Goal: Transaction & Acquisition: Purchase product/service

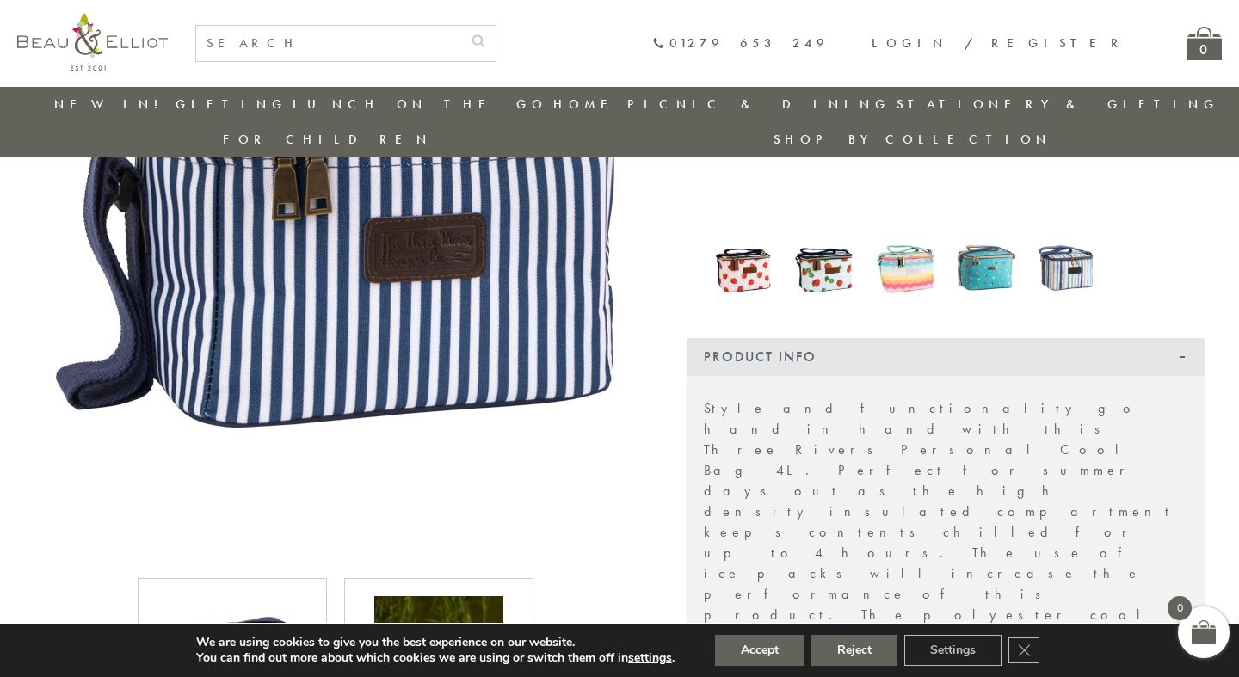
scroll to position [255, 0]
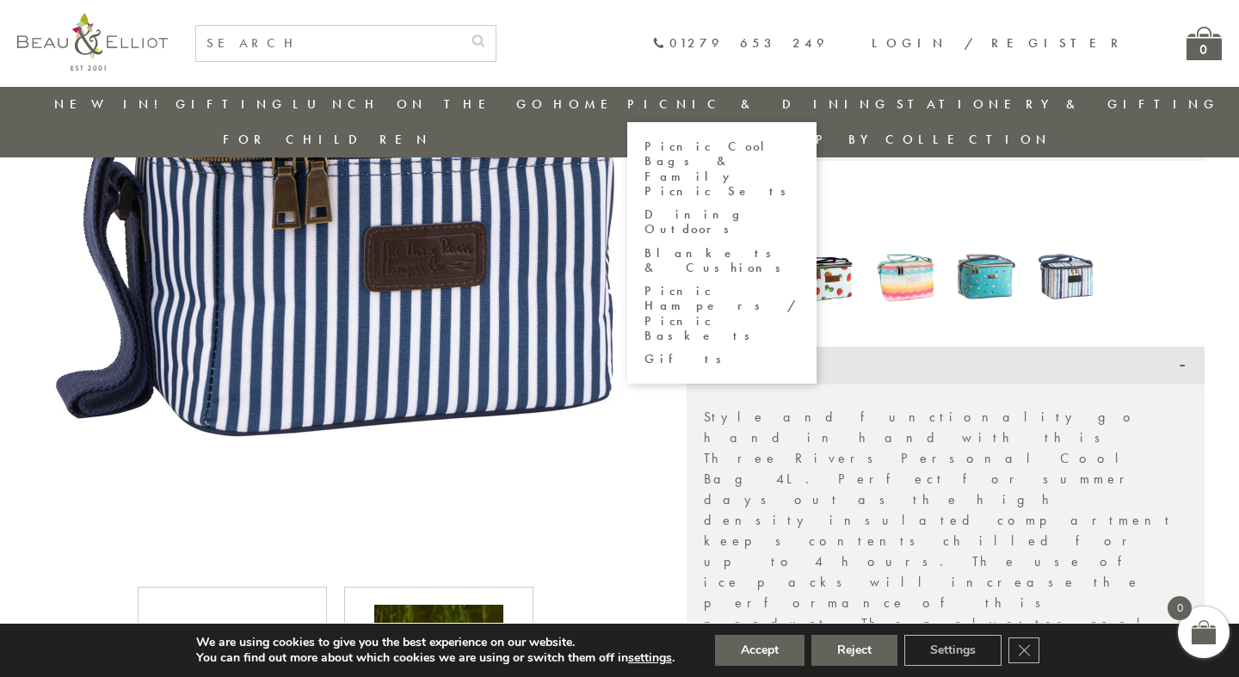
click at [644, 153] on link "Picnic Cool Bags & Family Picnic Sets" at bounding box center [721, 168] width 155 height 59
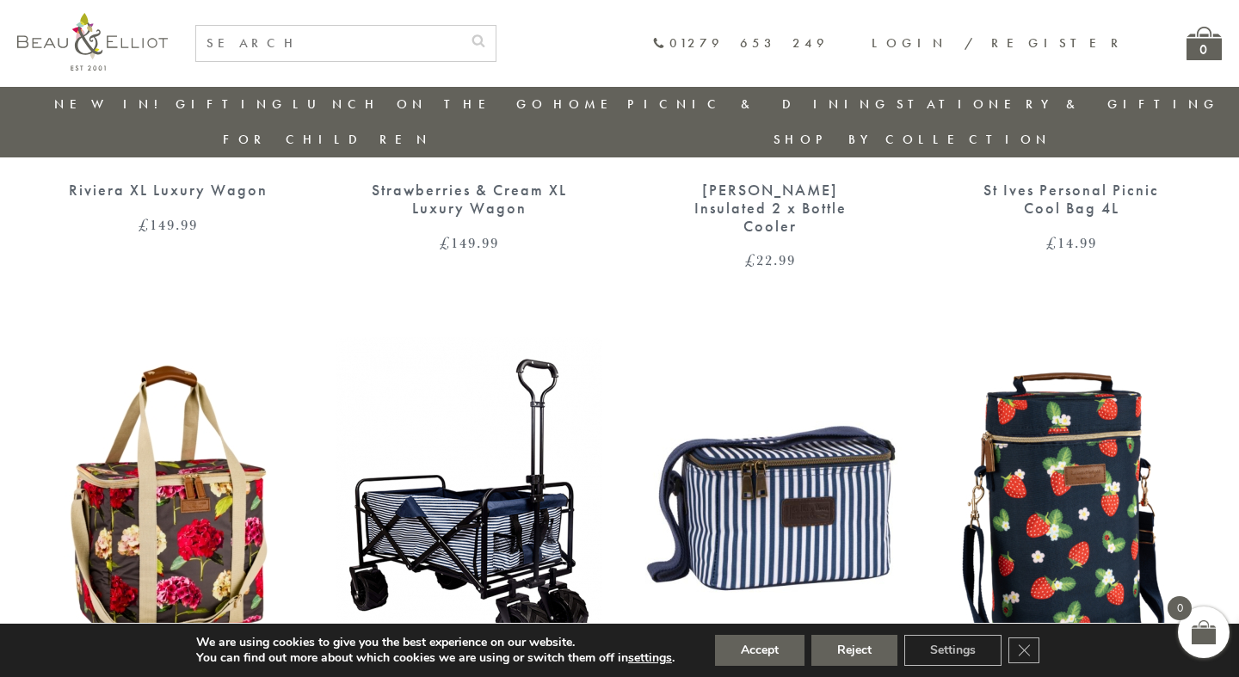
scroll to position [977, 0]
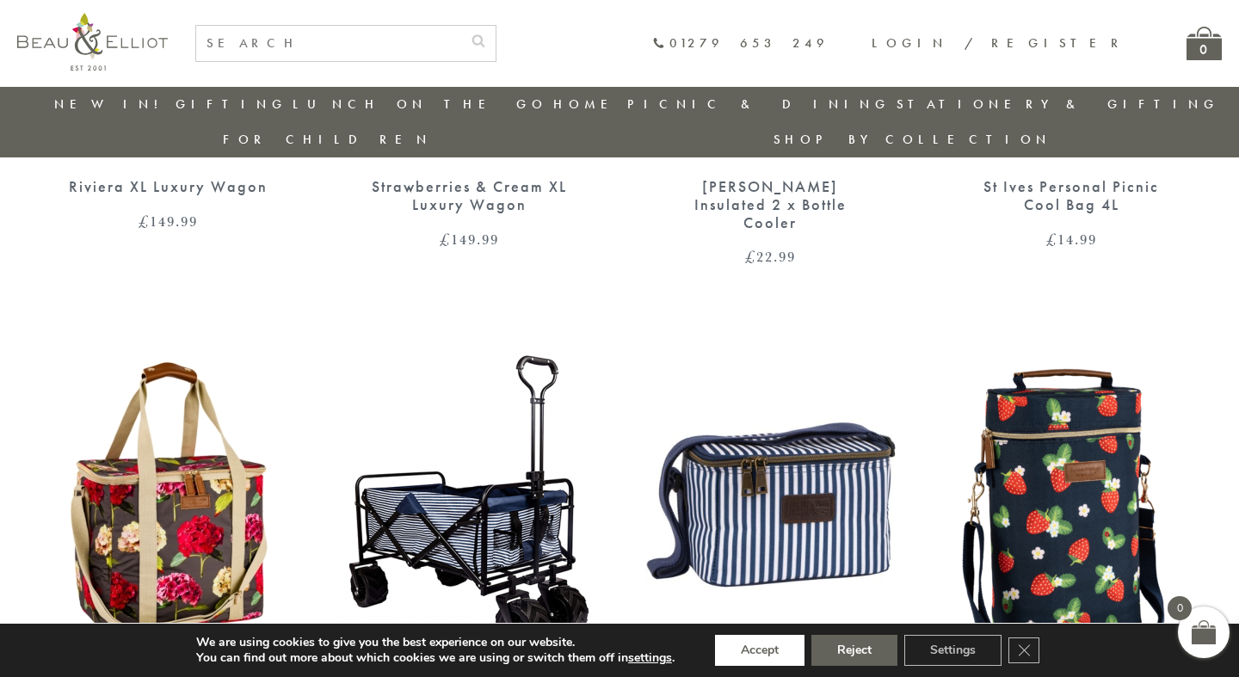
click at [761, 653] on button "Accept" at bounding box center [759, 650] width 89 height 31
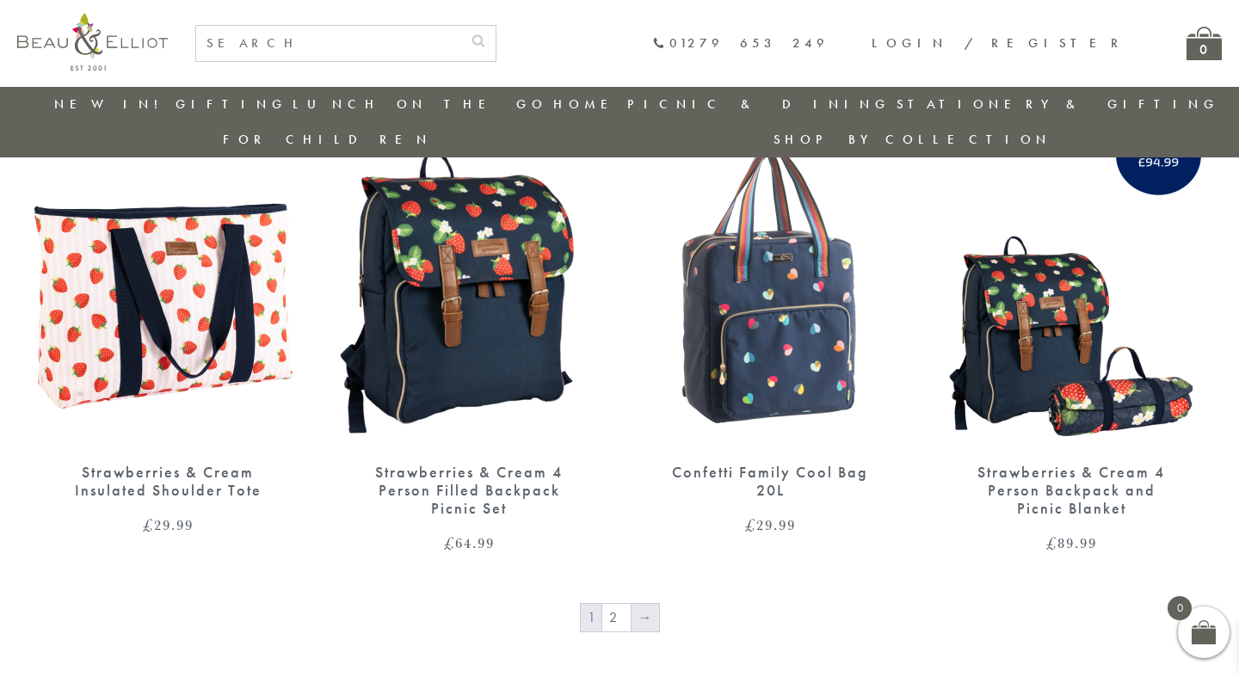
scroll to position [2741, 0]
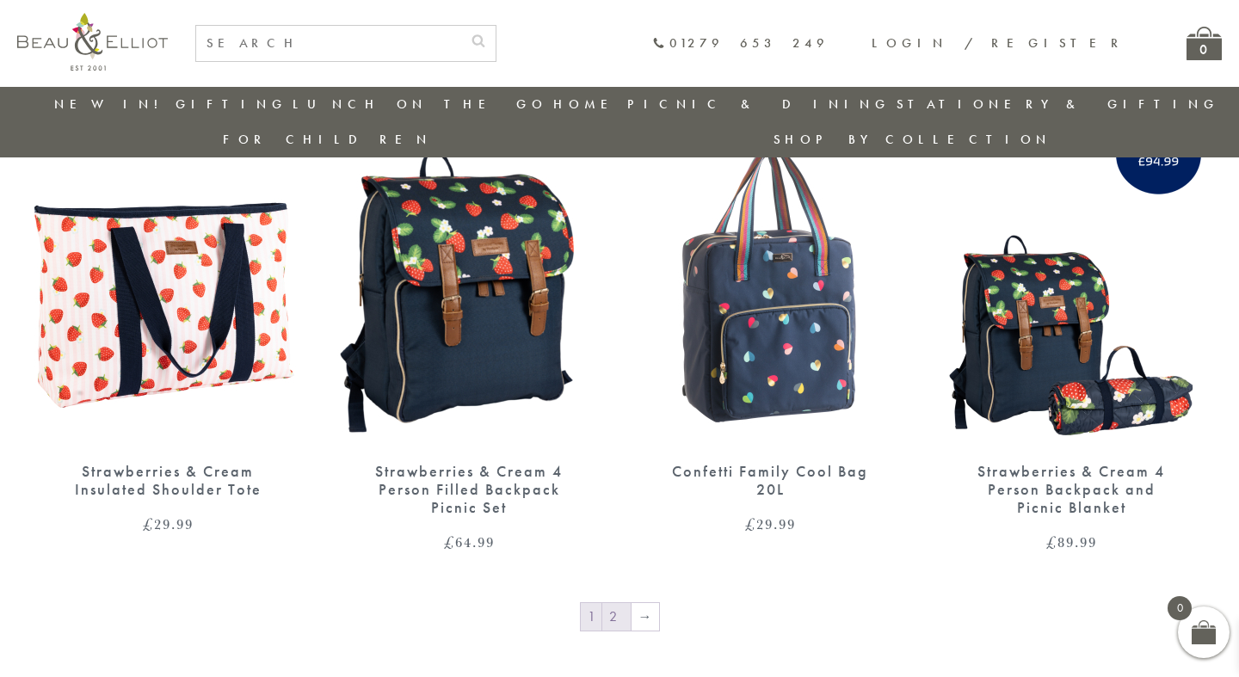
click at [615, 603] on link "2" at bounding box center [616, 617] width 28 height 28
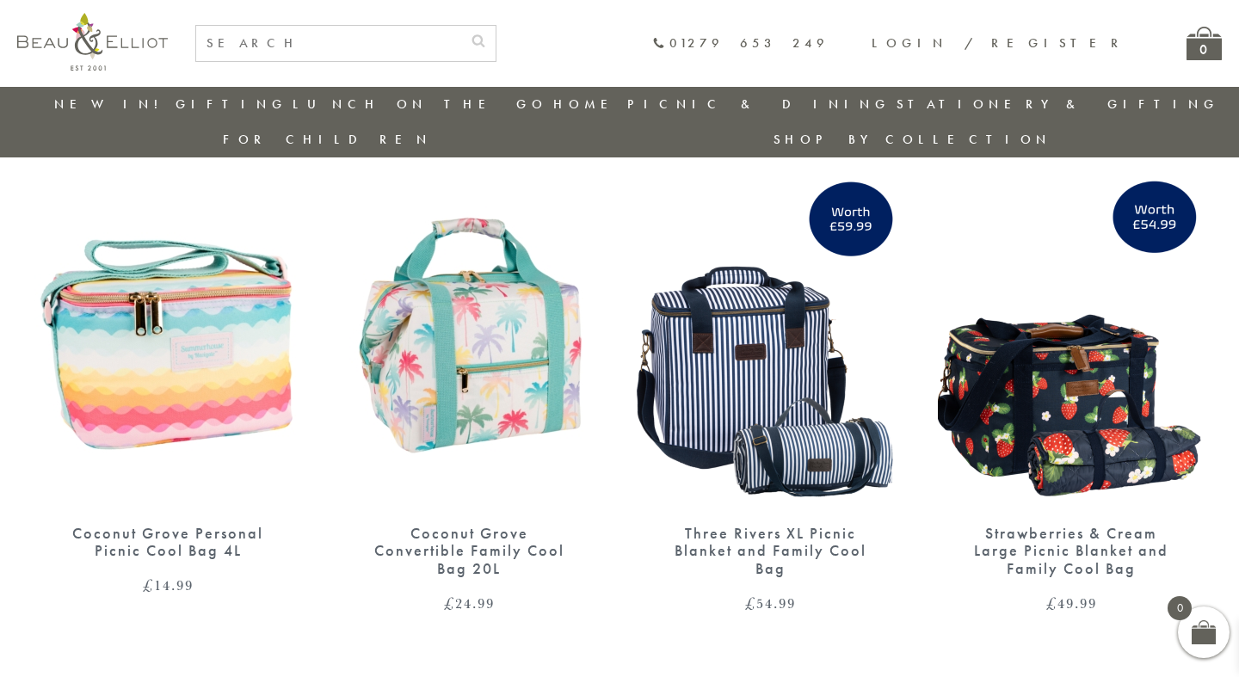
scroll to position [1659, 0]
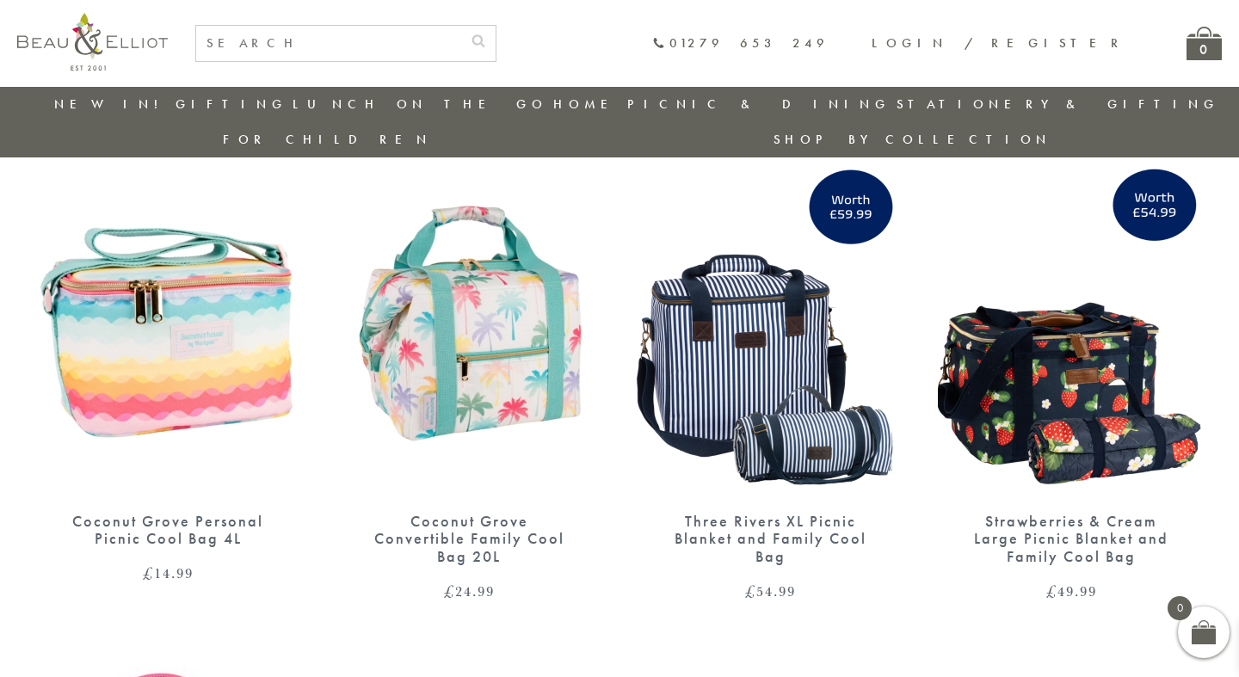
click at [831, 404] on img at bounding box center [770, 323] width 267 height 344
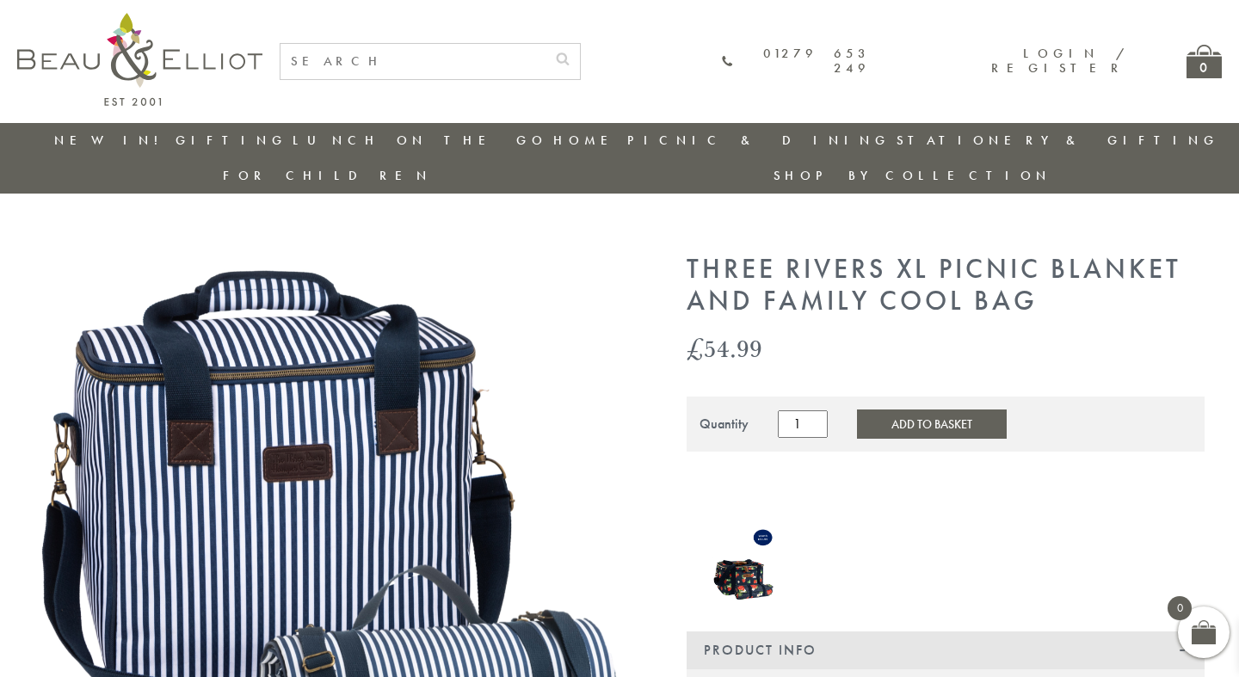
click at [484, 64] on input "text" at bounding box center [412, 61] width 265 height 35
type input "picnic blanket"
click at [545, 44] on button "submit" at bounding box center [562, 58] width 34 height 28
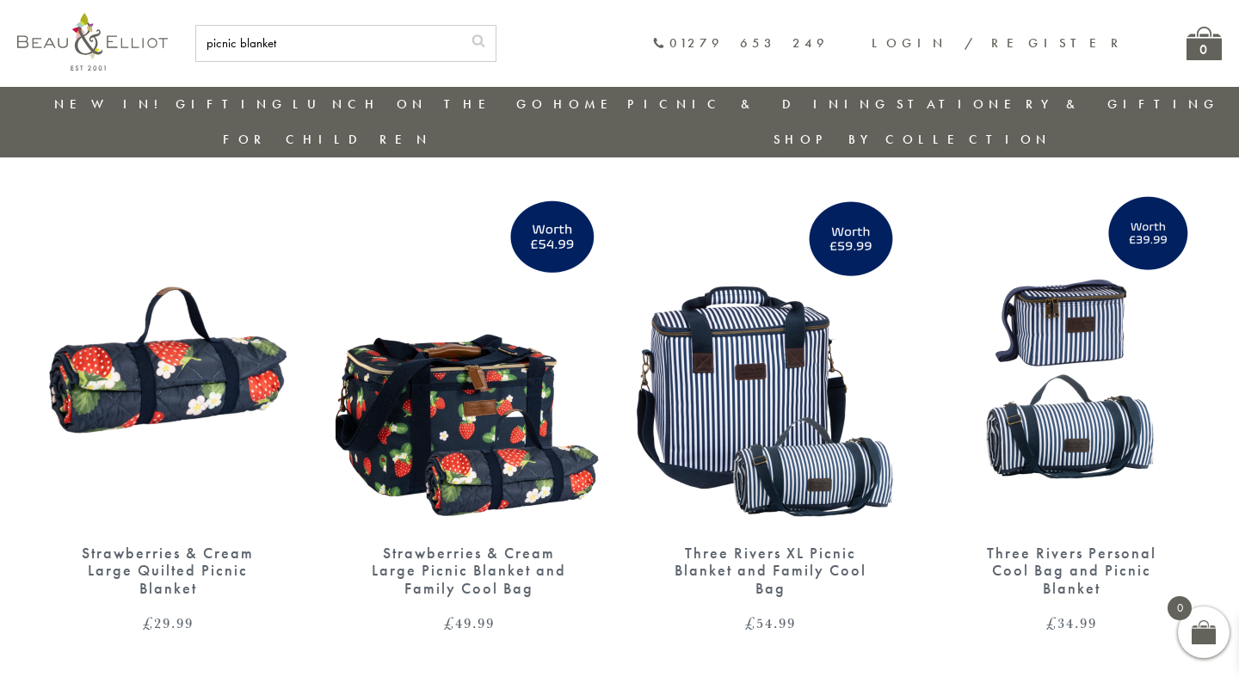
scroll to position [1605, 0]
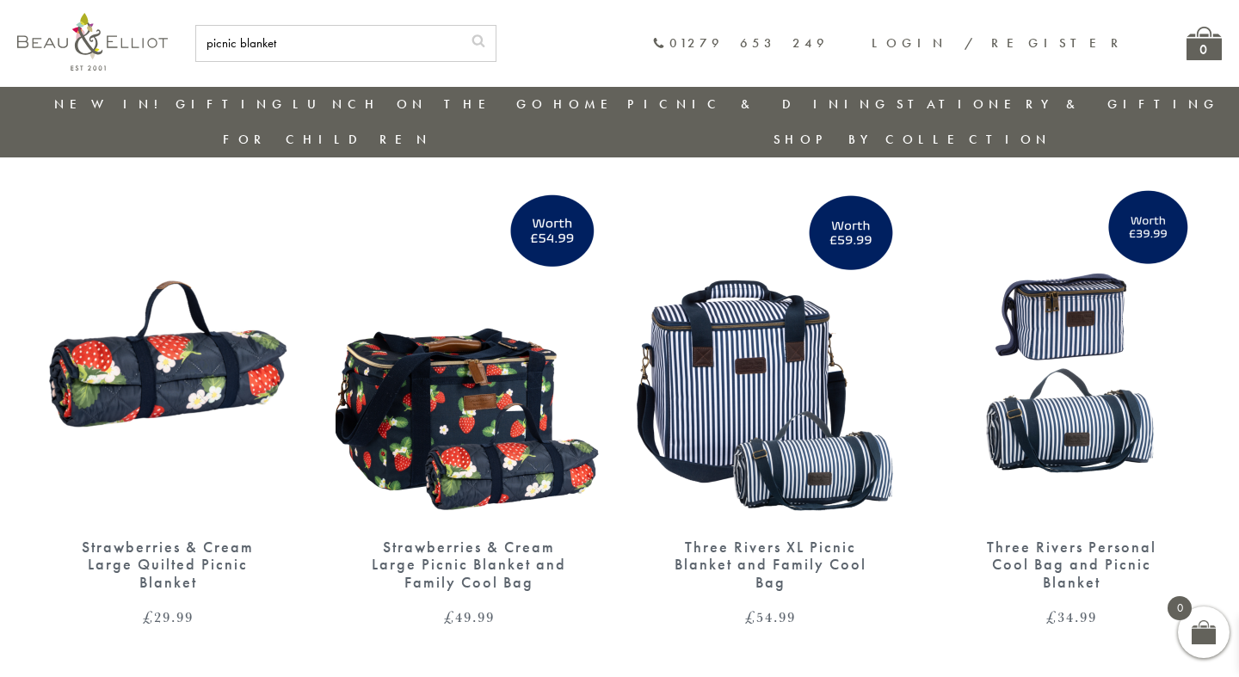
click at [202, 325] on img at bounding box center [167, 349] width 267 height 344
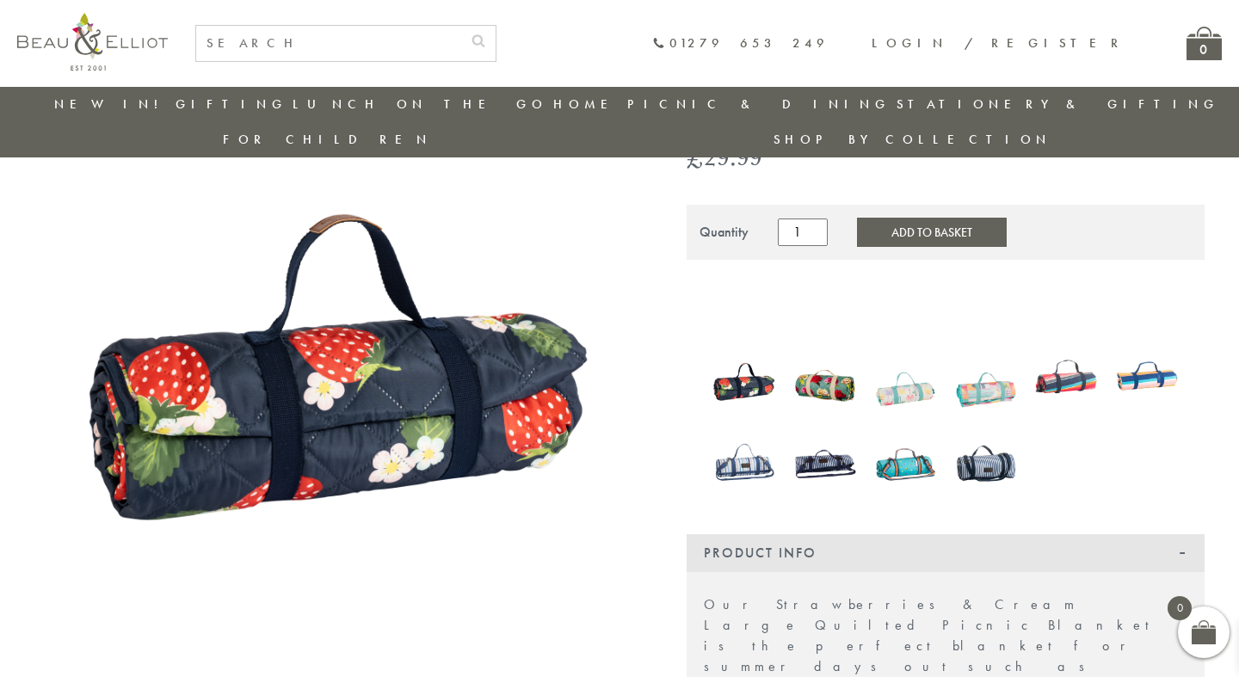
scroll to position [154, 0]
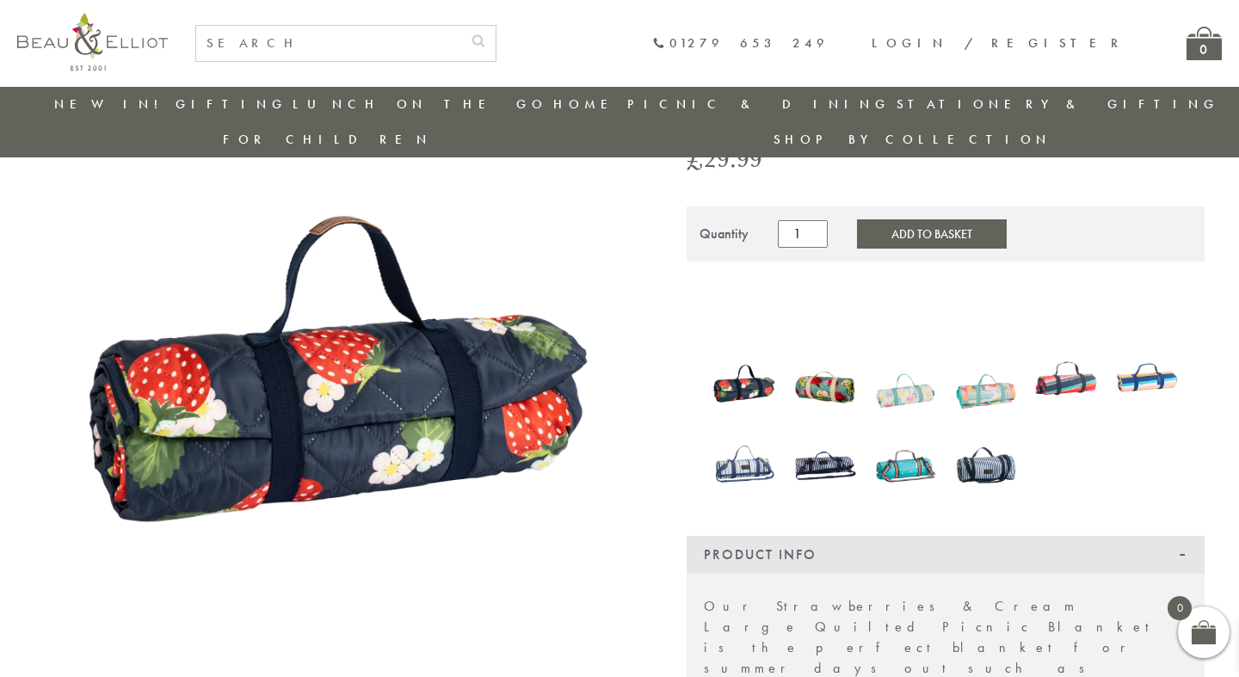
click at [989, 427] on img at bounding box center [986, 465] width 64 height 83
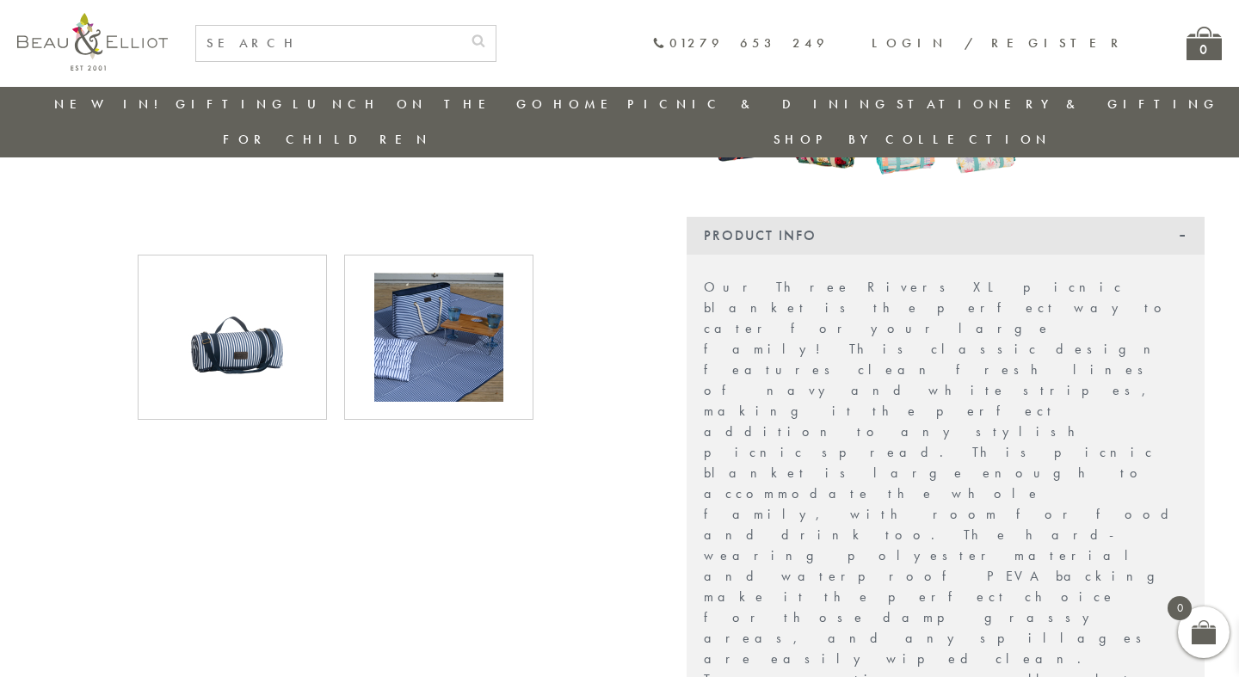
scroll to position [421, 0]
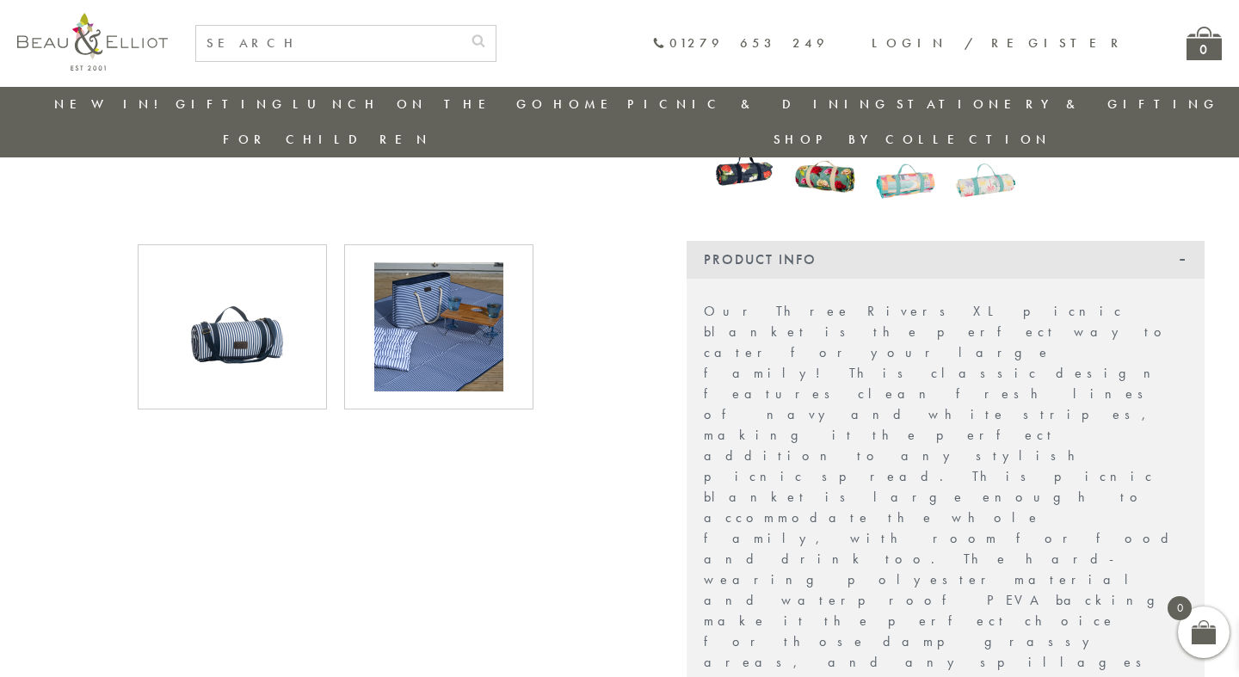
click at [457, 324] on img at bounding box center [438, 326] width 129 height 129
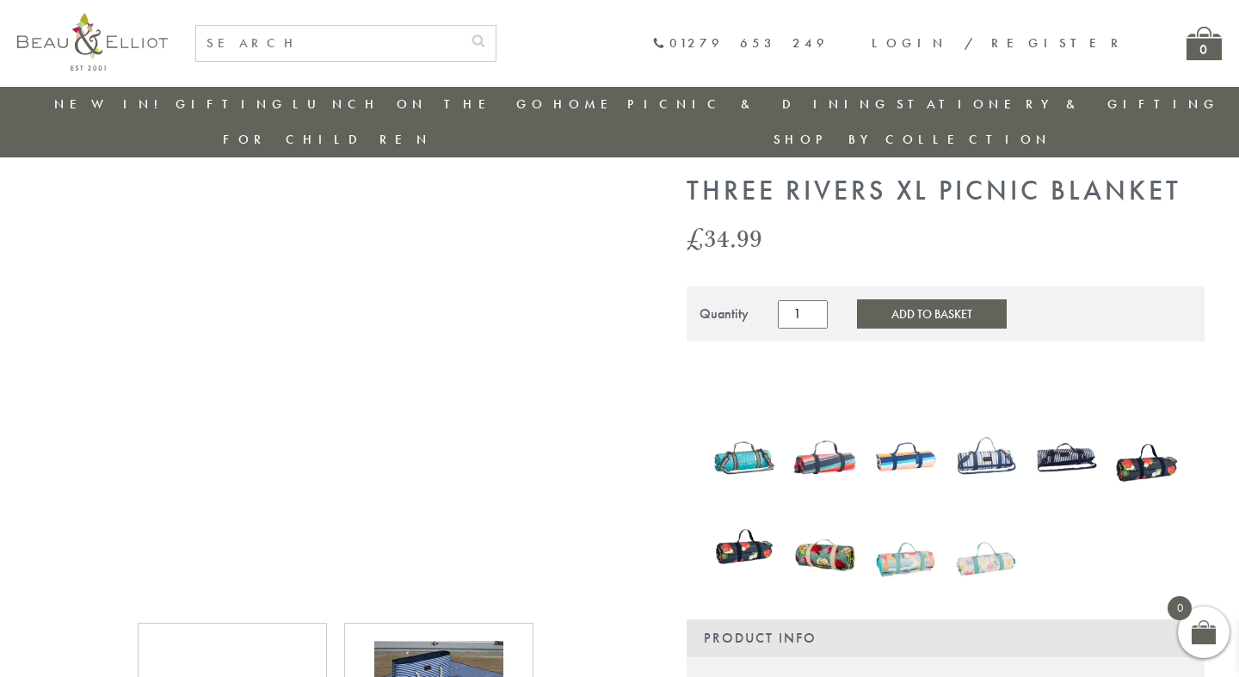
scroll to position [40, 0]
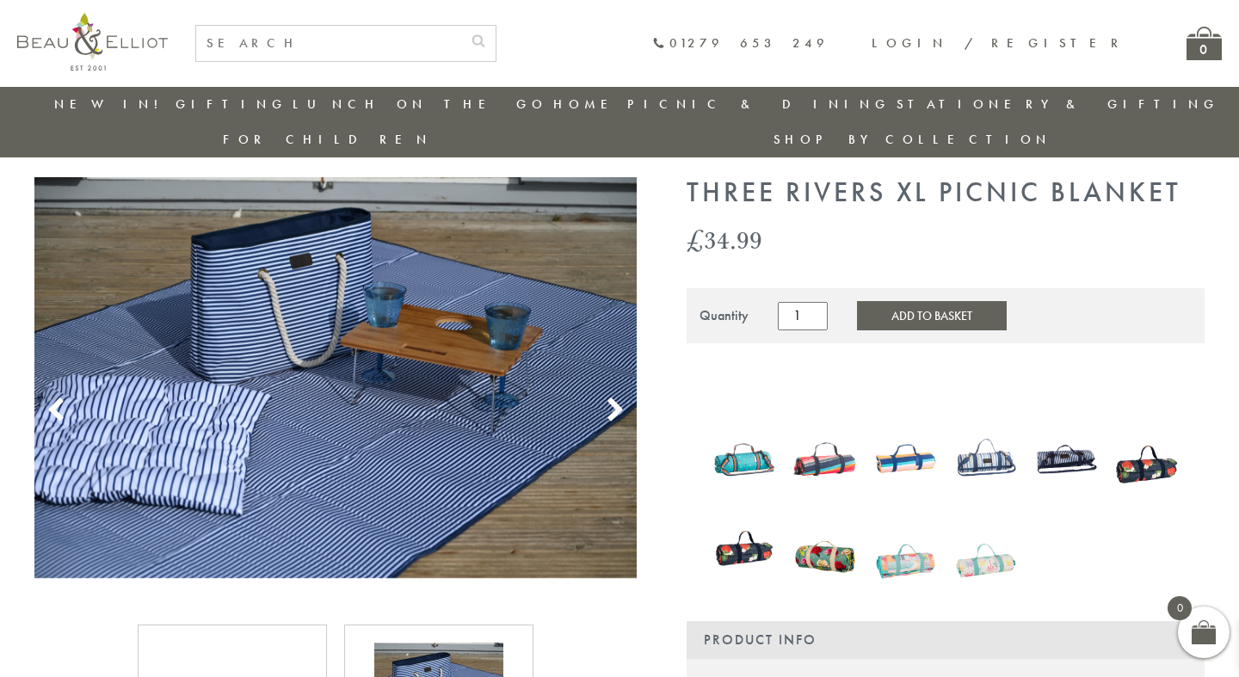
click at [613, 397] on icon at bounding box center [615, 410] width 26 height 26
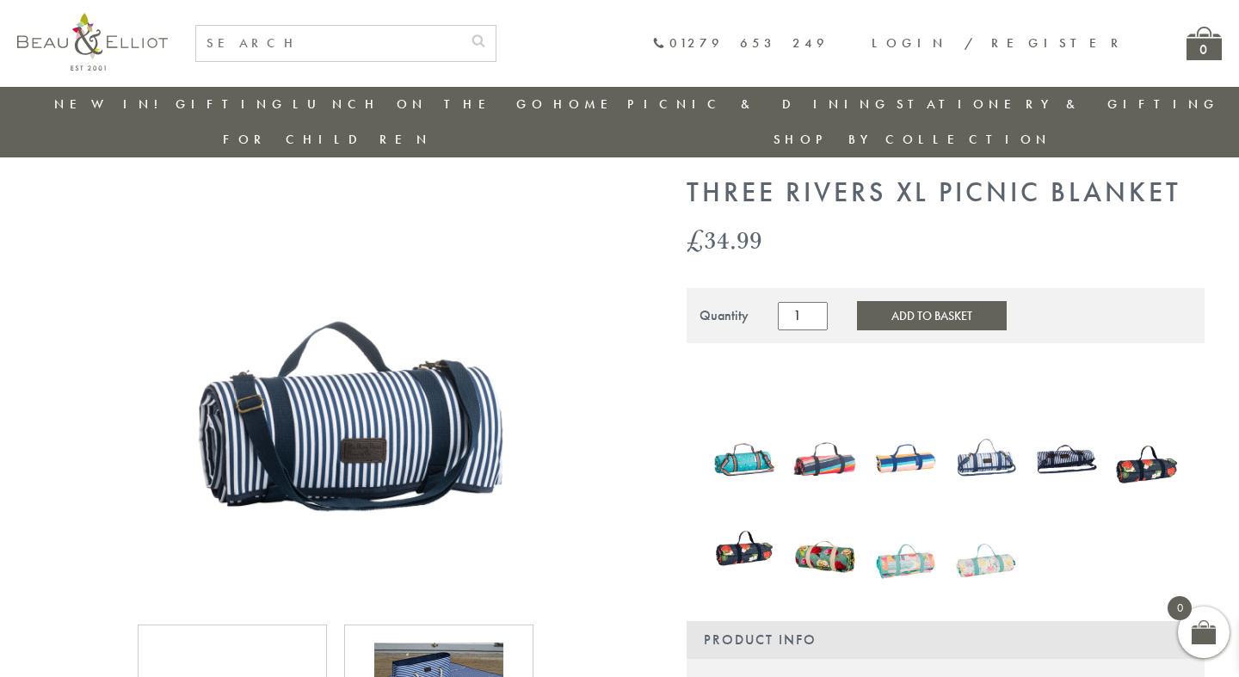
click at [613, 397] on icon at bounding box center [615, 410] width 26 height 26
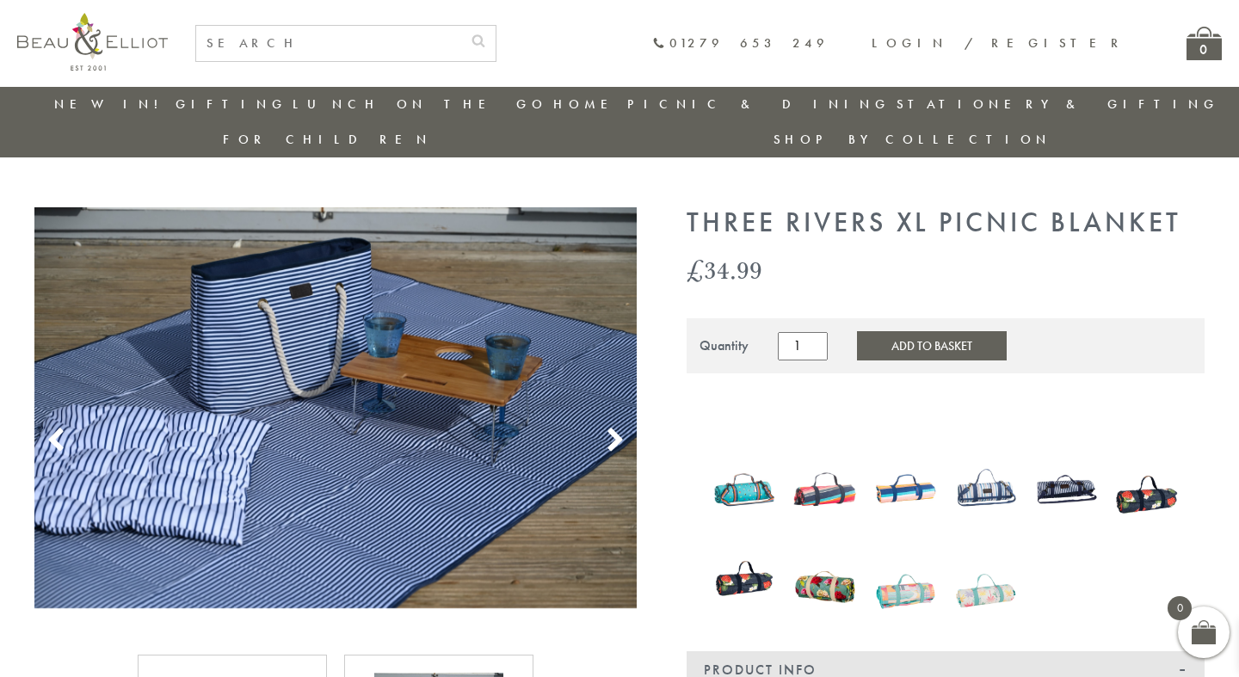
scroll to position [0, 0]
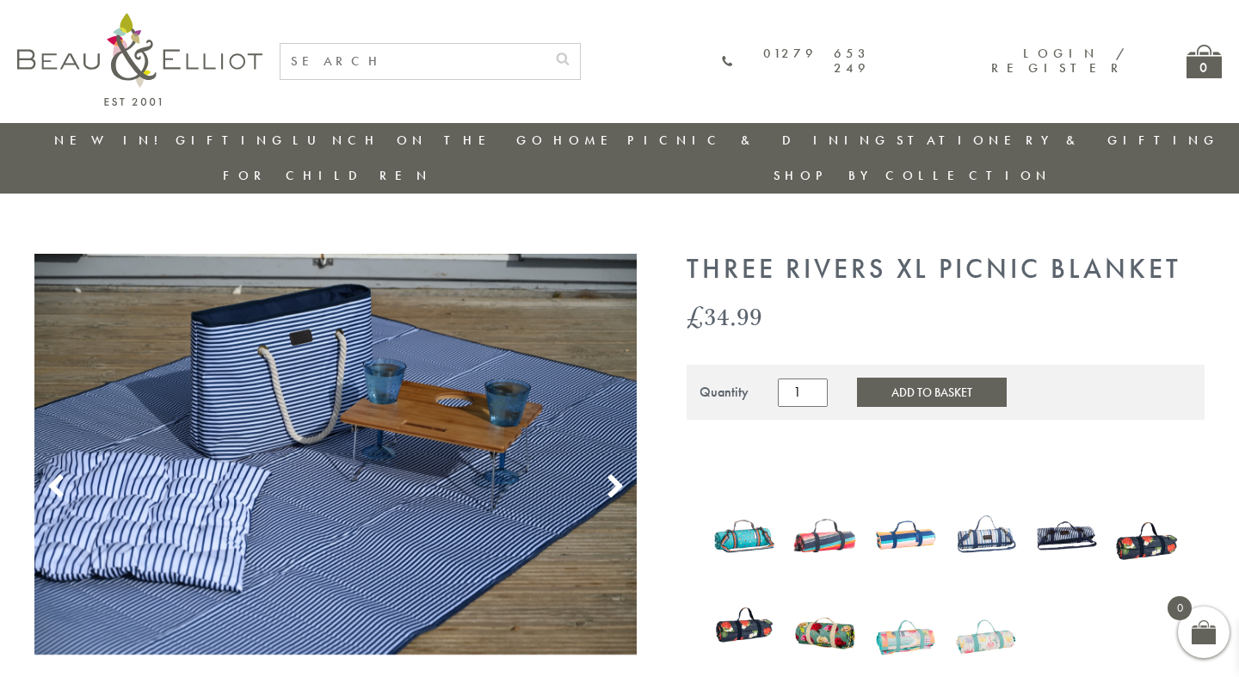
click at [1055, 496] on img at bounding box center [1067, 535] width 64 height 83
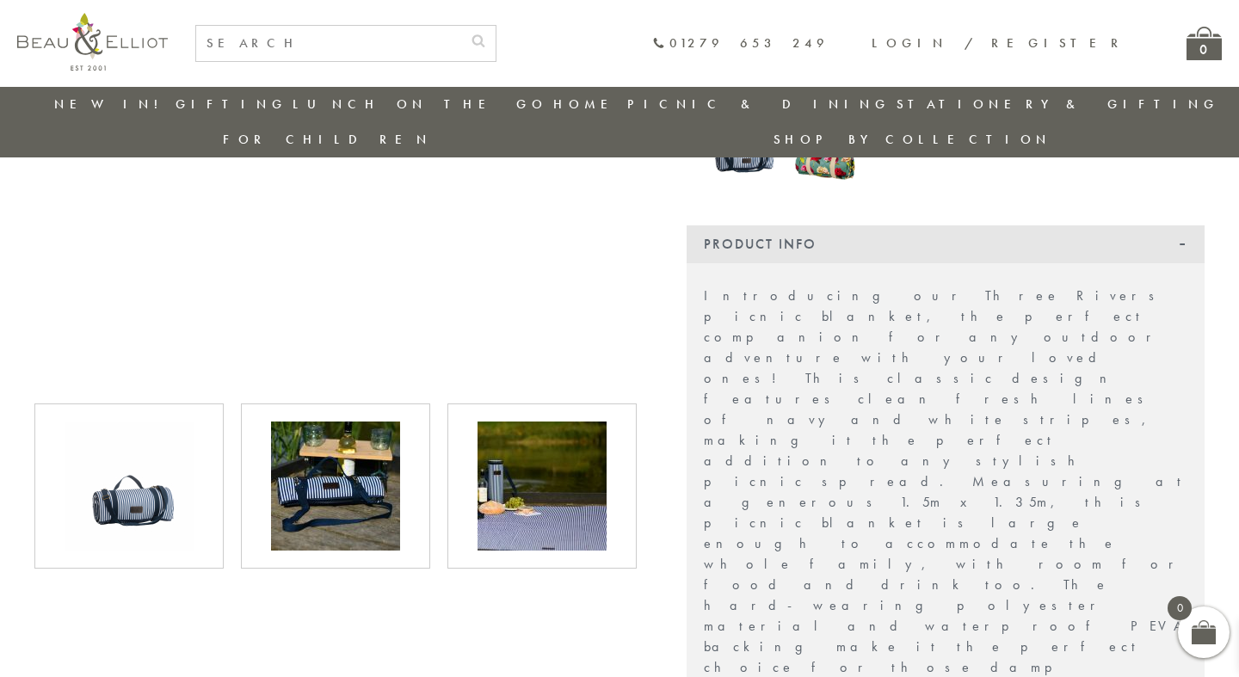
scroll to position [440, 0]
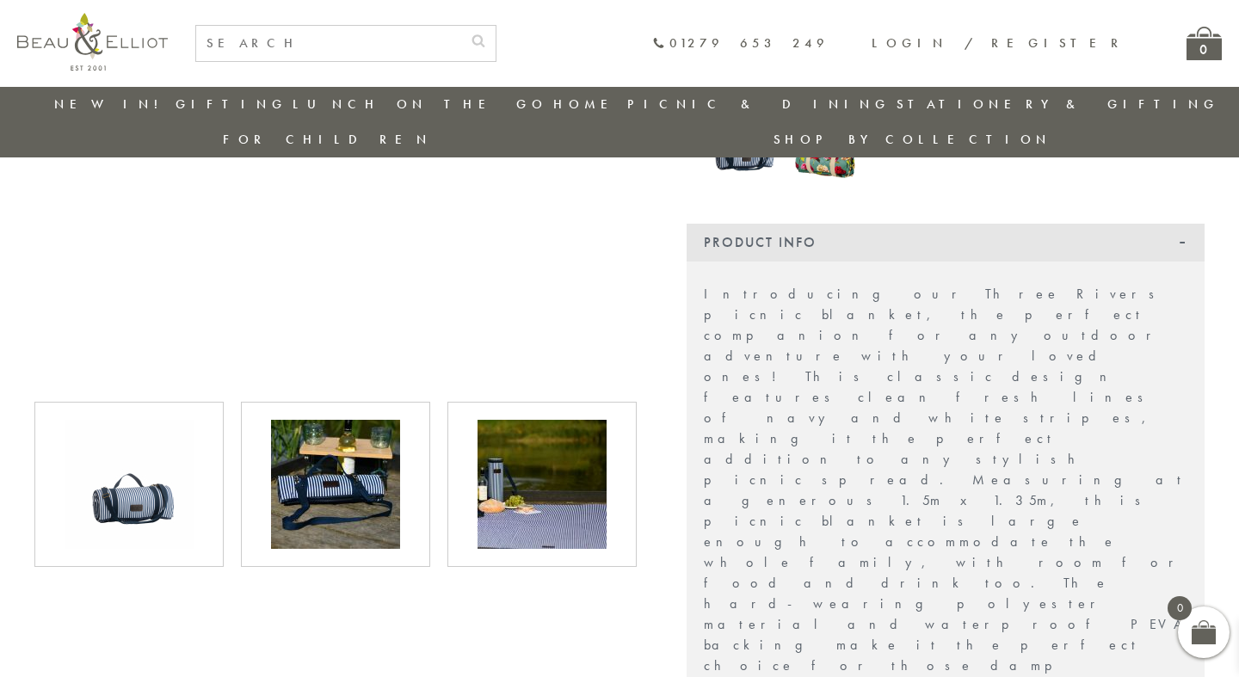
click at [577, 485] on img at bounding box center [542, 484] width 129 height 129
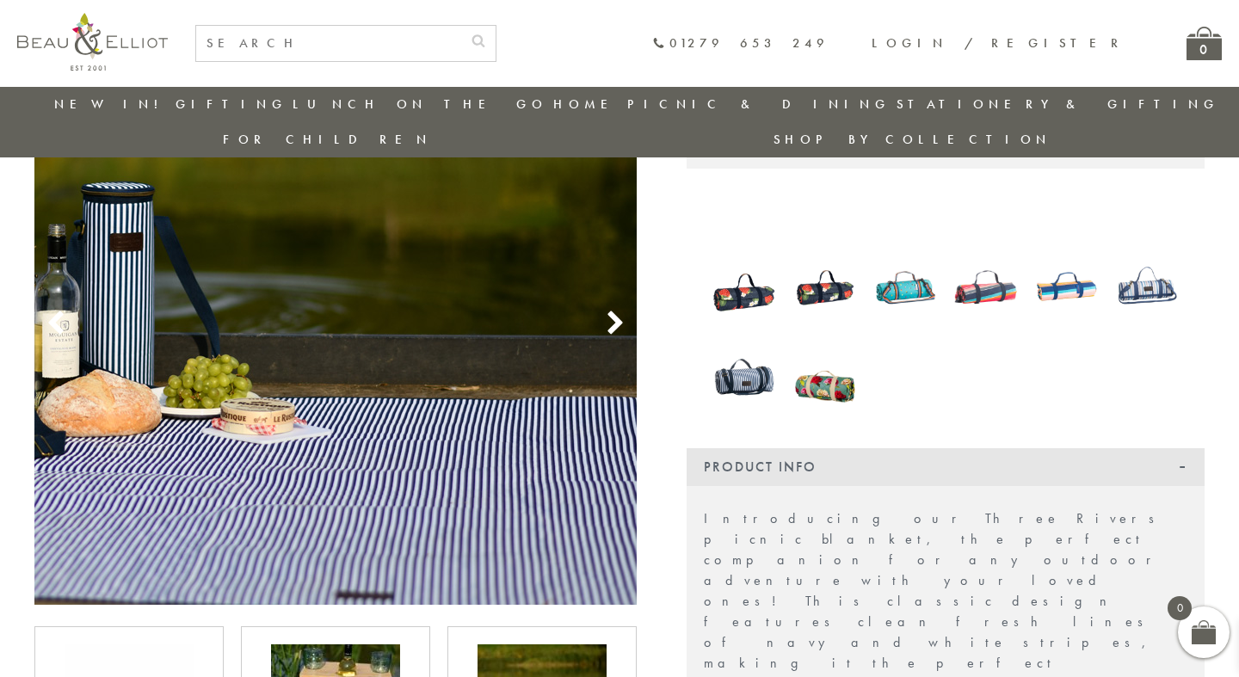
scroll to position [210, 0]
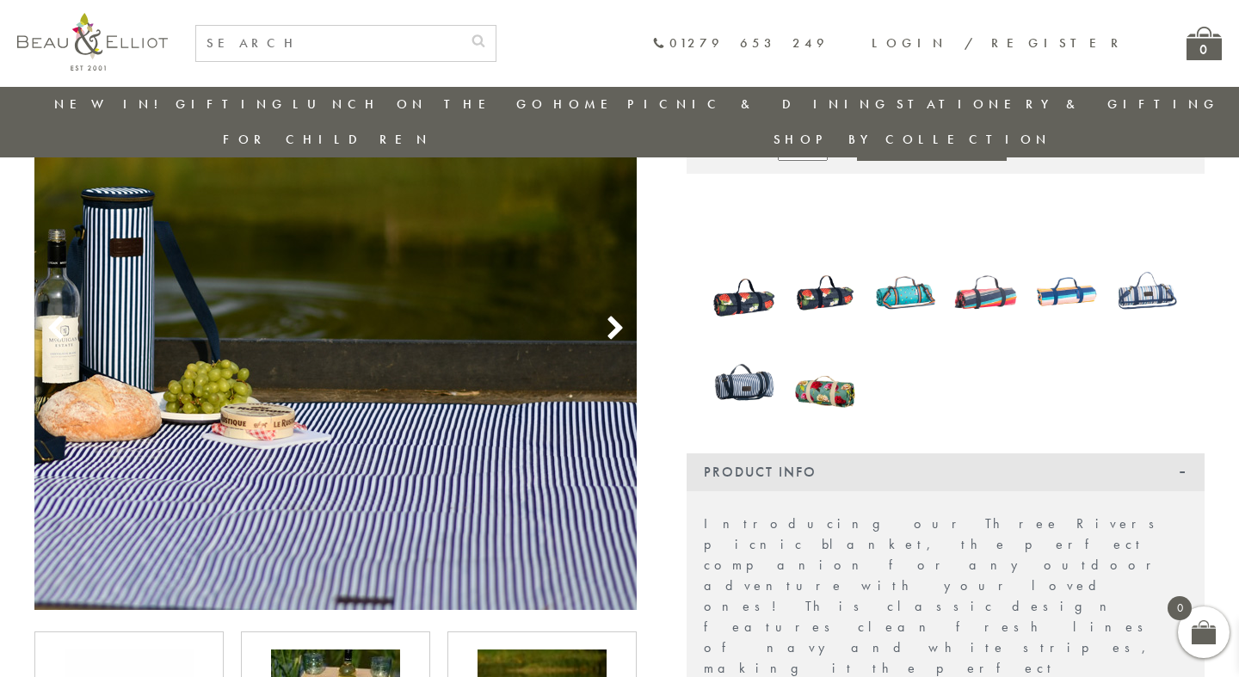
click at [619, 317] on use at bounding box center [614, 328] width 15 height 23
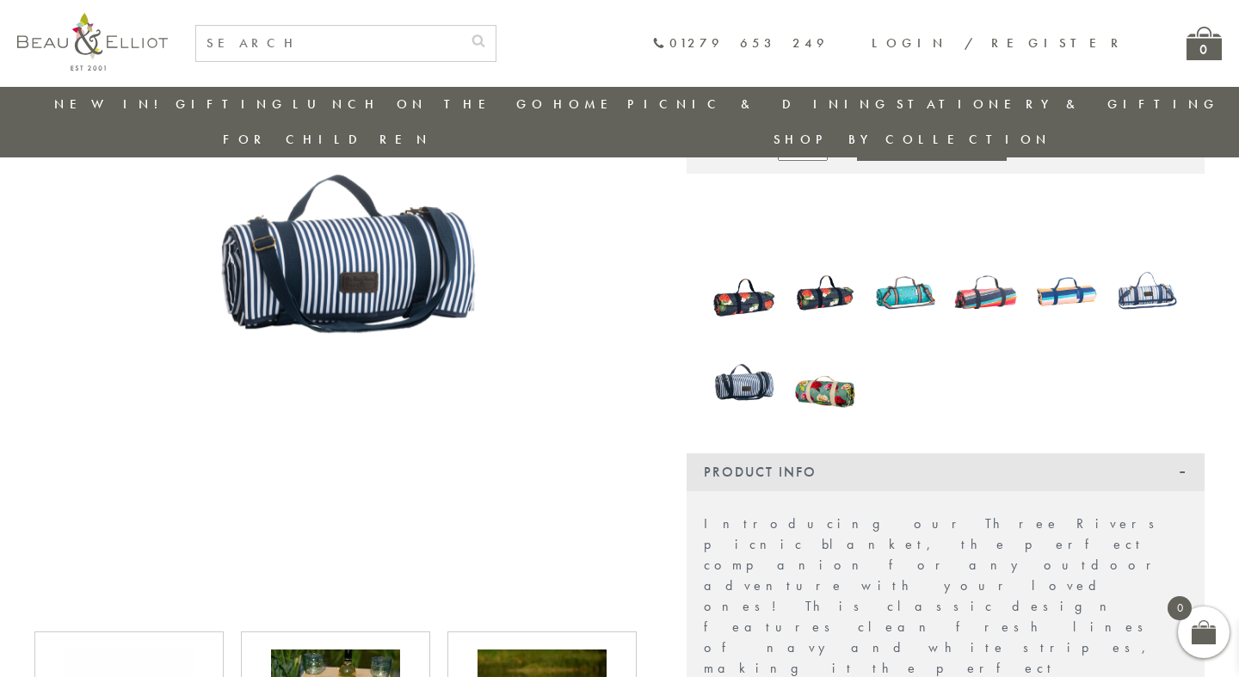
click at [619, 317] on use at bounding box center [614, 328] width 15 height 23
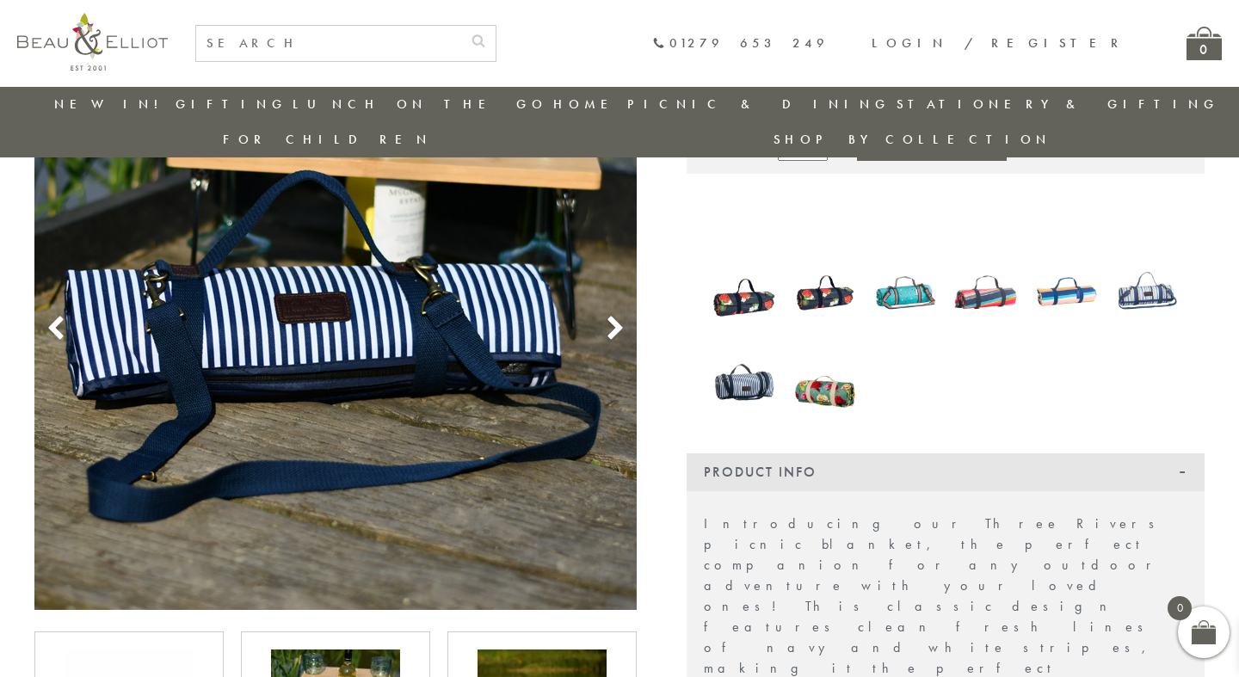
click at [619, 317] on use at bounding box center [614, 328] width 15 height 23
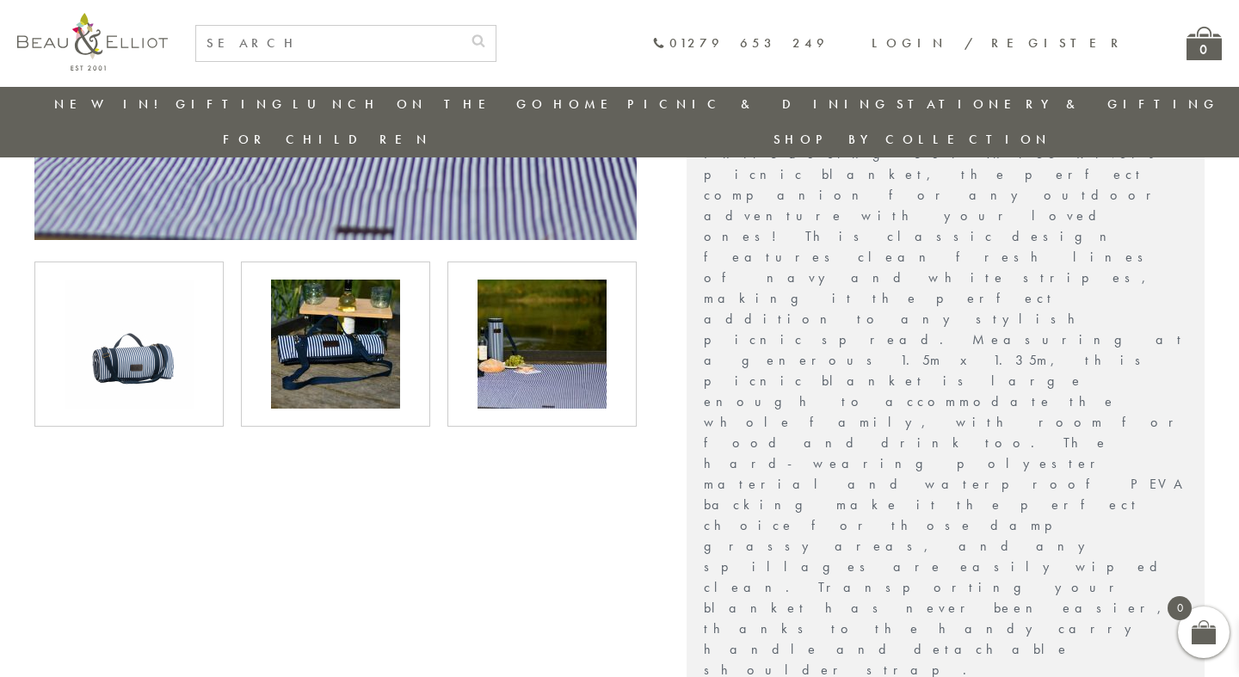
scroll to position [582, 0]
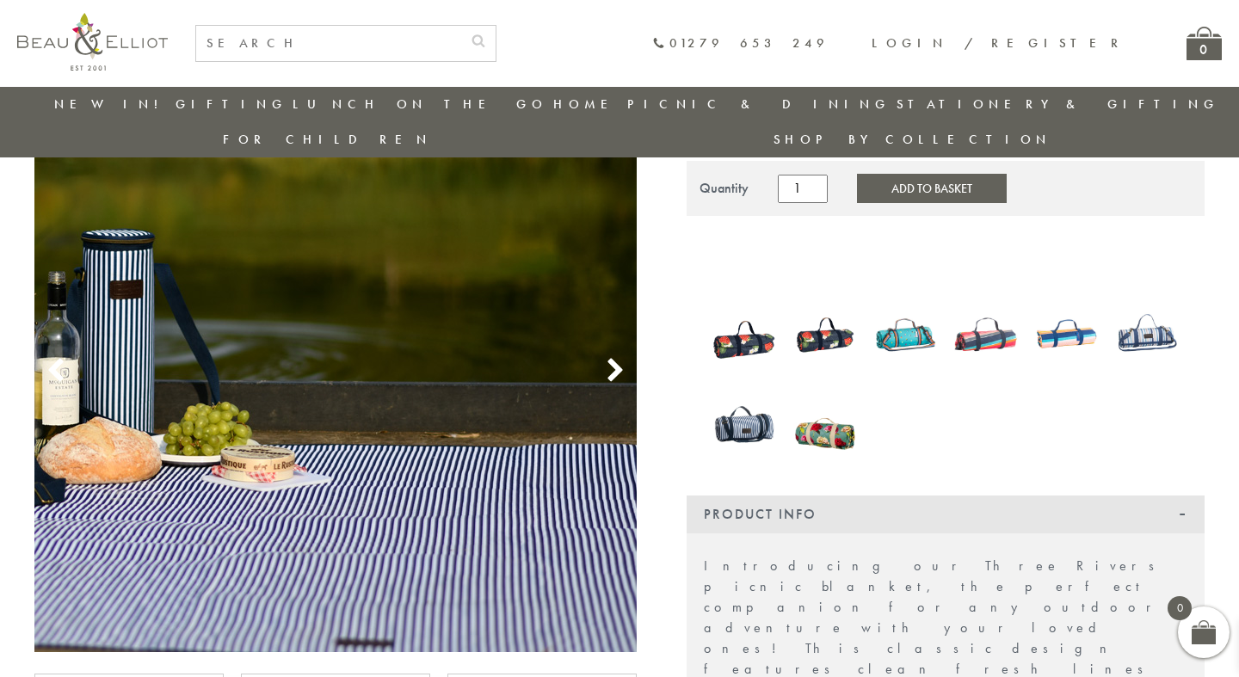
scroll to position [126, 0]
